Goal: Book appointment/travel/reservation

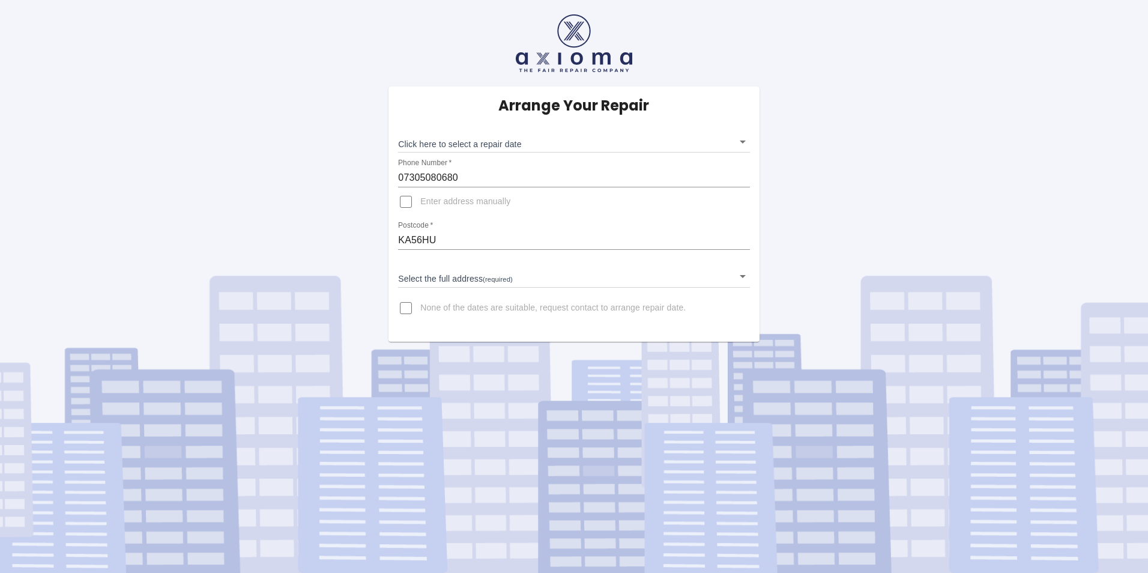
click at [745, 140] on body "Arrange Your Repair Click here to select a repair date ​ Phone Number   * 07305…" at bounding box center [574, 286] width 1148 height 573
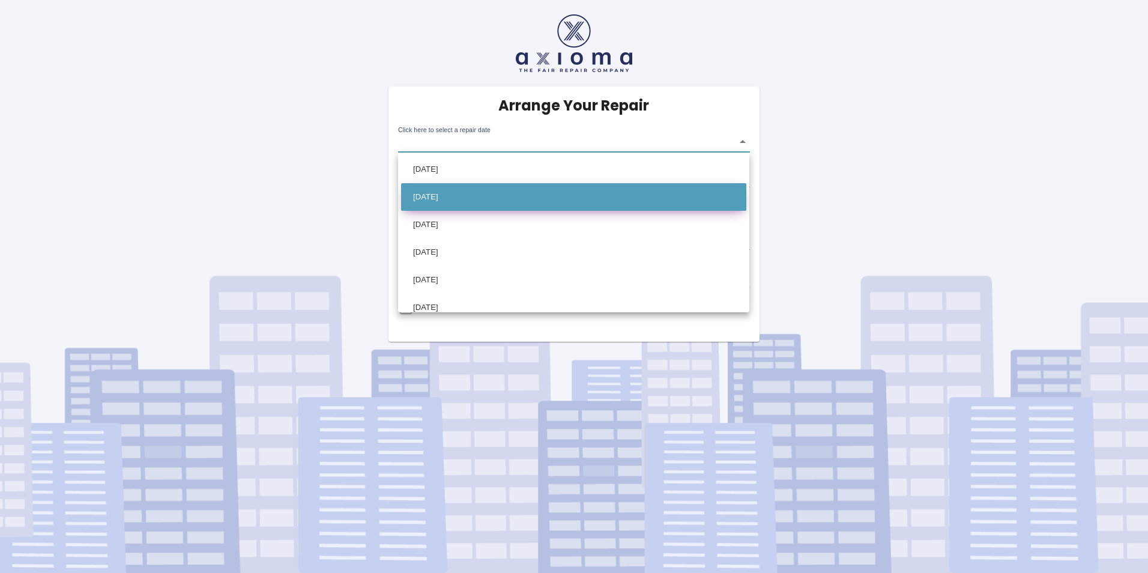
click at [468, 199] on li "[DATE]" at bounding box center [573, 197] width 345 height 28
type input "[DATE]T00:00:00.000Z"
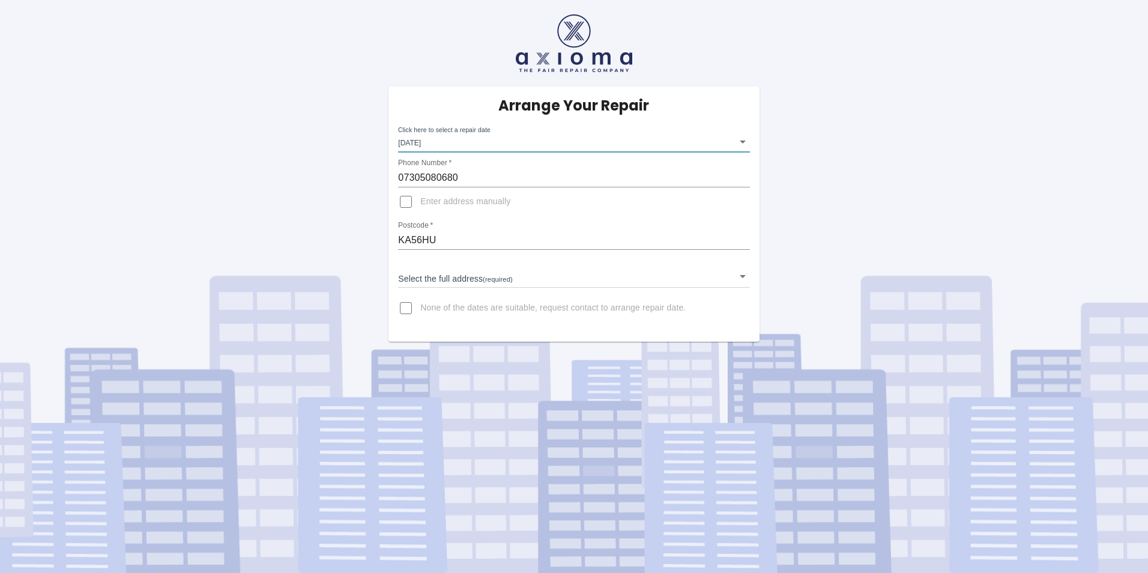
click at [741, 276] on body "Arrange Your Repair Click here to select a repair date [DATE] [DATE]T00:00:00.0…" at bounding box center [574, 286] width 1148 height 573
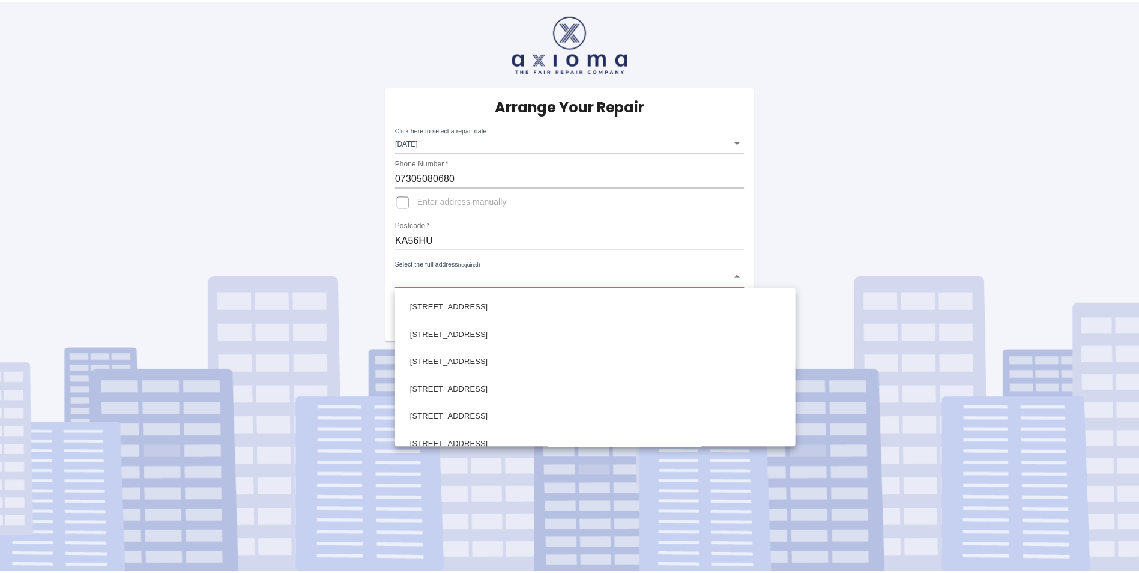
scroll to position [240, 0]
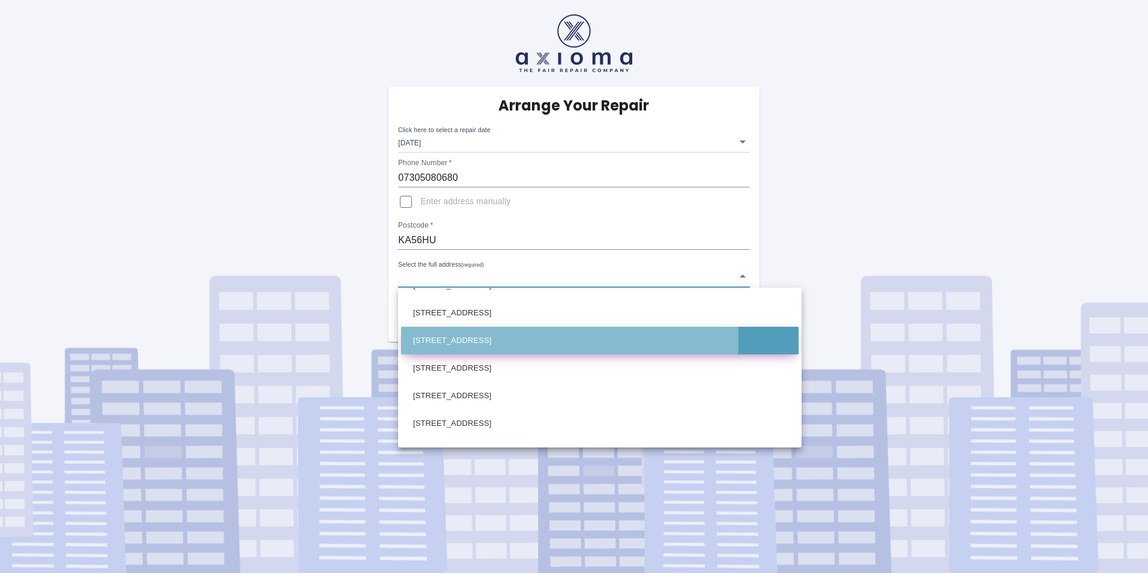
click at [514, 341] on li "[STREET_ADDRESS]" at bounding box center [600, 341] width 398 height 28
type input "[STREET_ADDRESS]"
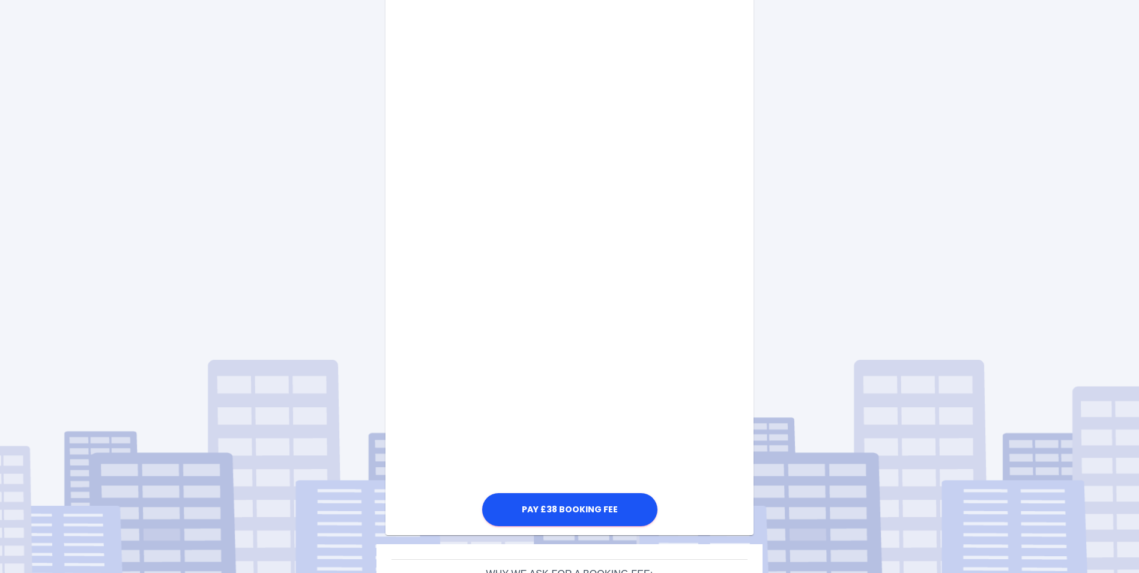
scroll to position [497, 0]
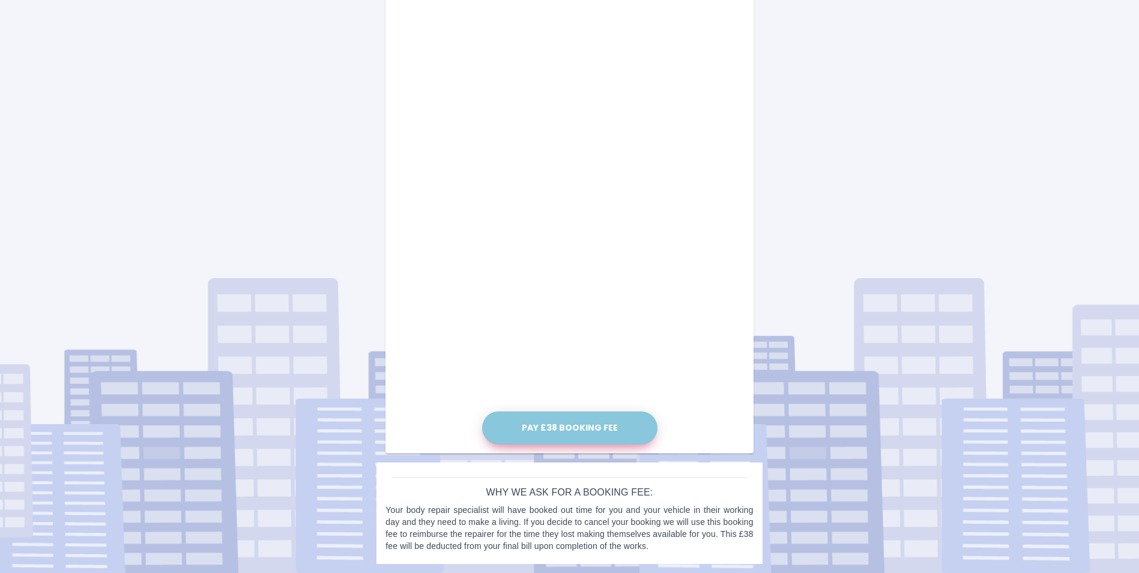
click at [575, 428] on button "Pay £38 Booking Fee" at bounding box center [569, 427] width 175 height 33
